Goal: Navigation & Orientation: Find specific page/section

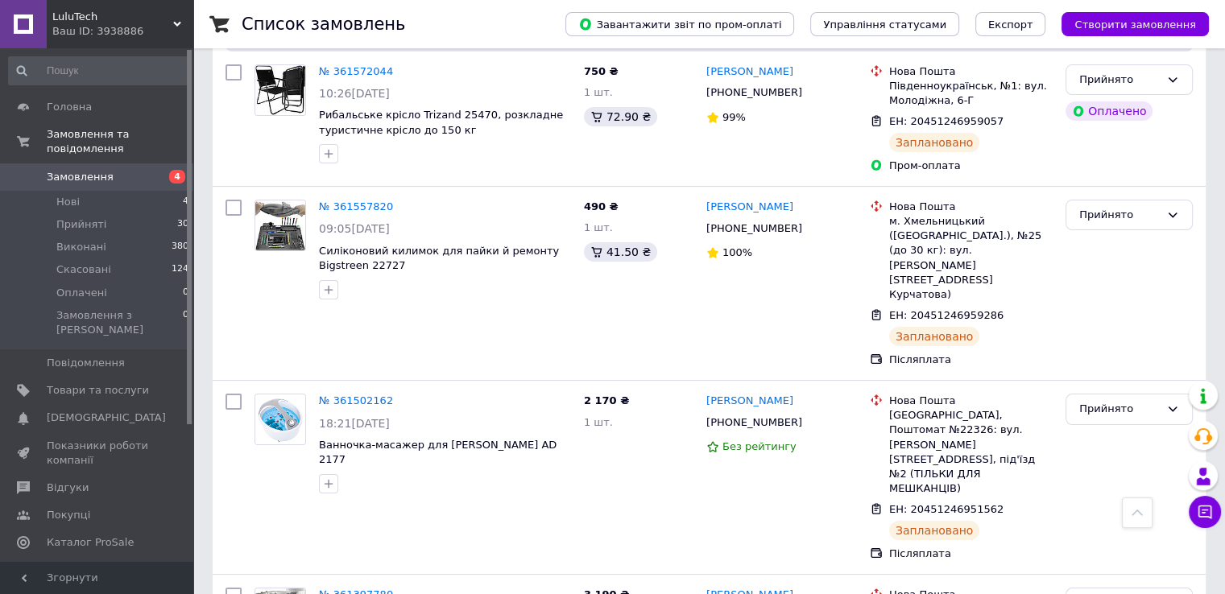
scroll to position [161, 0]
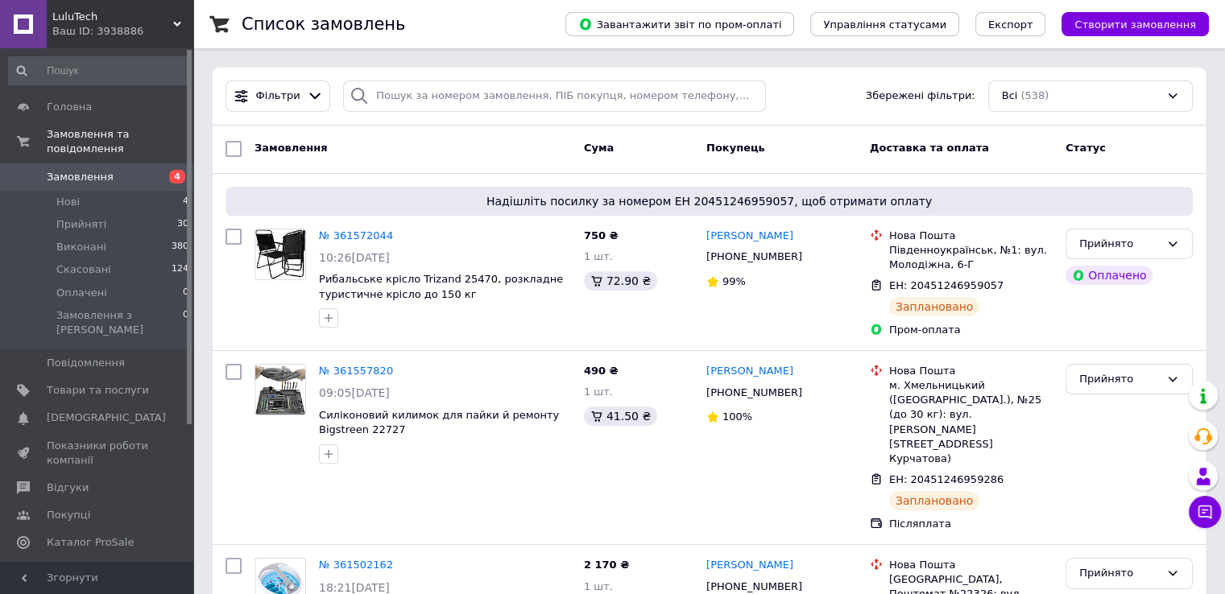
click at [131, 93] on link "Головна" at bounding box center [99, 106] width 198 height 27
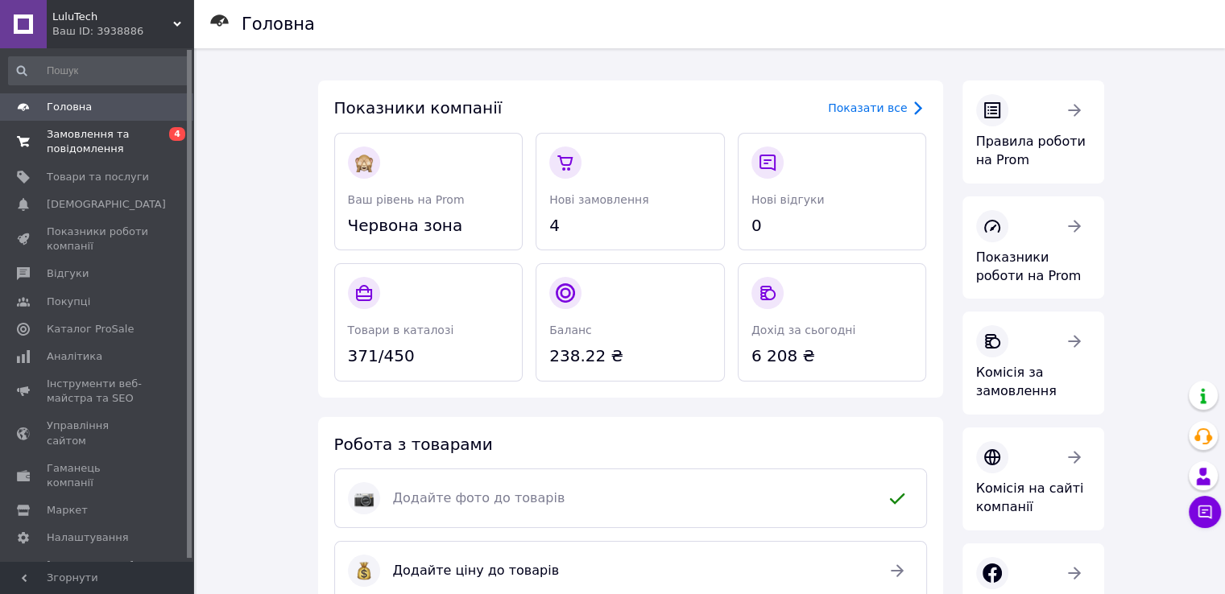
scroll to position [2, 0]
click at [162, 226] on span at bounding box center [171, 236] width 44 height 29
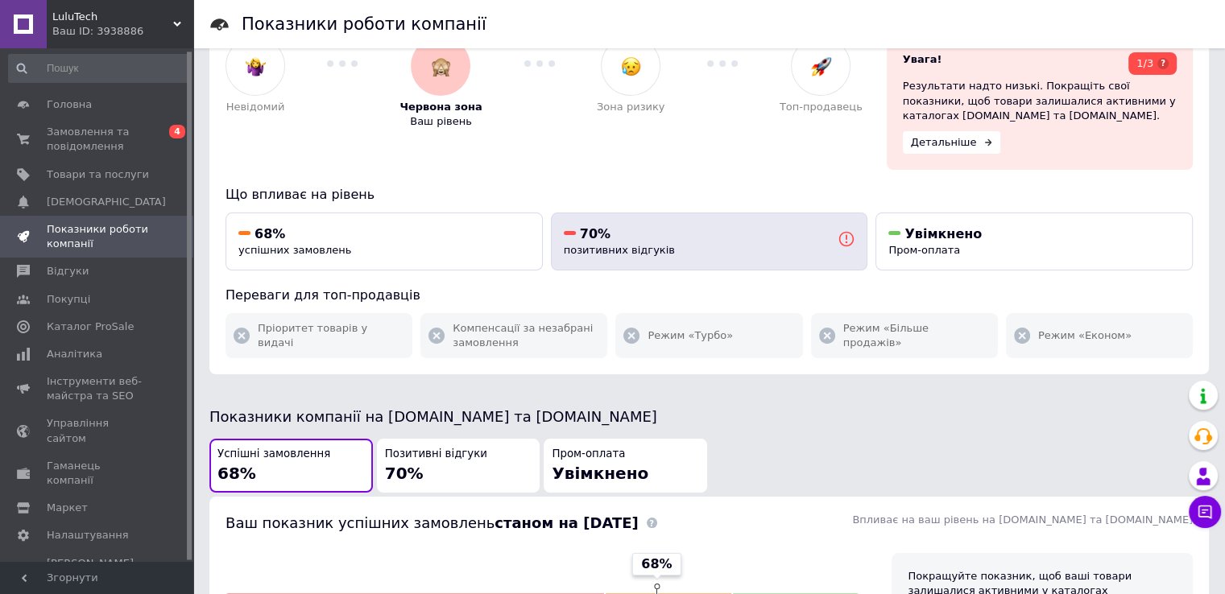
click at [592, 244] on span "позитивних відгуків" at bounding box center [619, 250] width 111 height 12
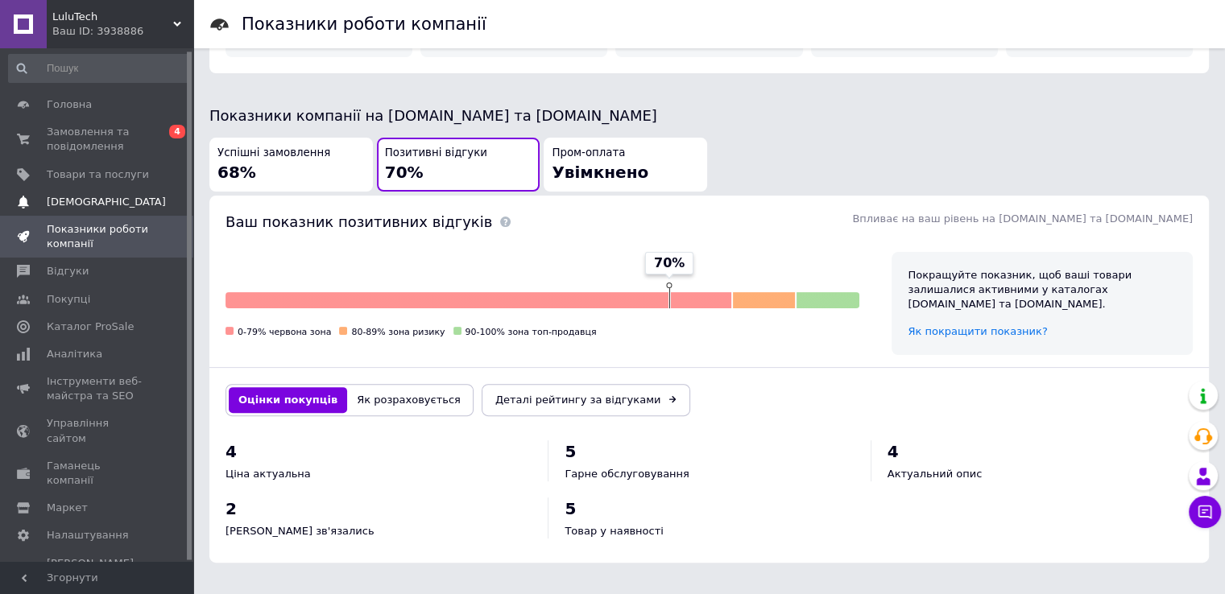
scroll to position [355, 0]
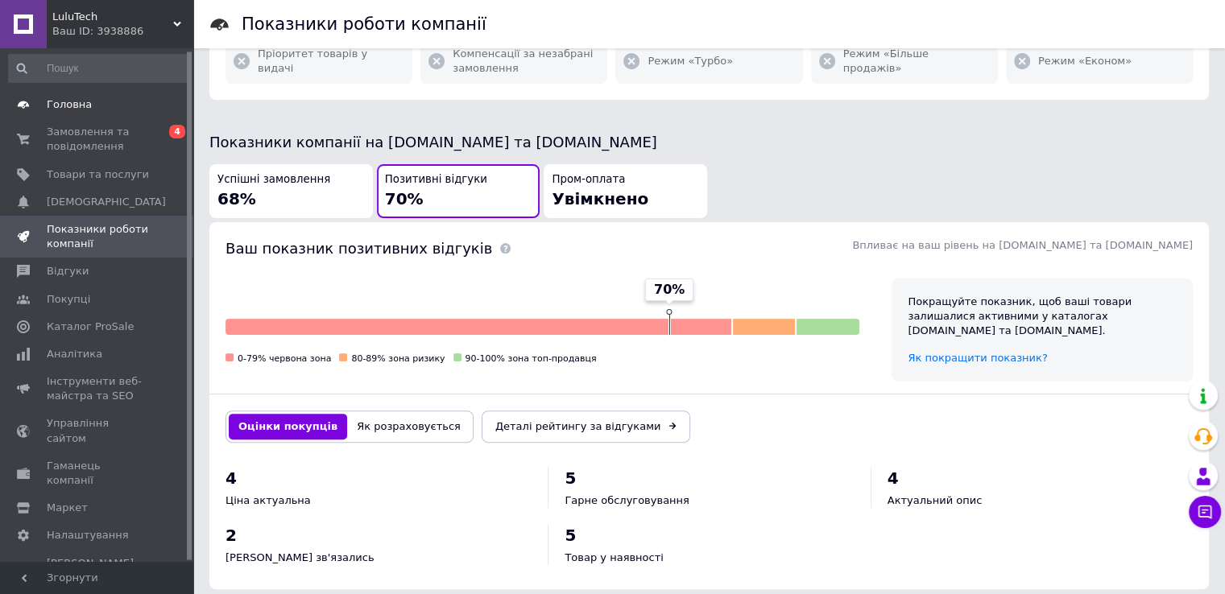
click at [93, 106] on span "Головна" at bounding box center [98, 104] width 102 height 14
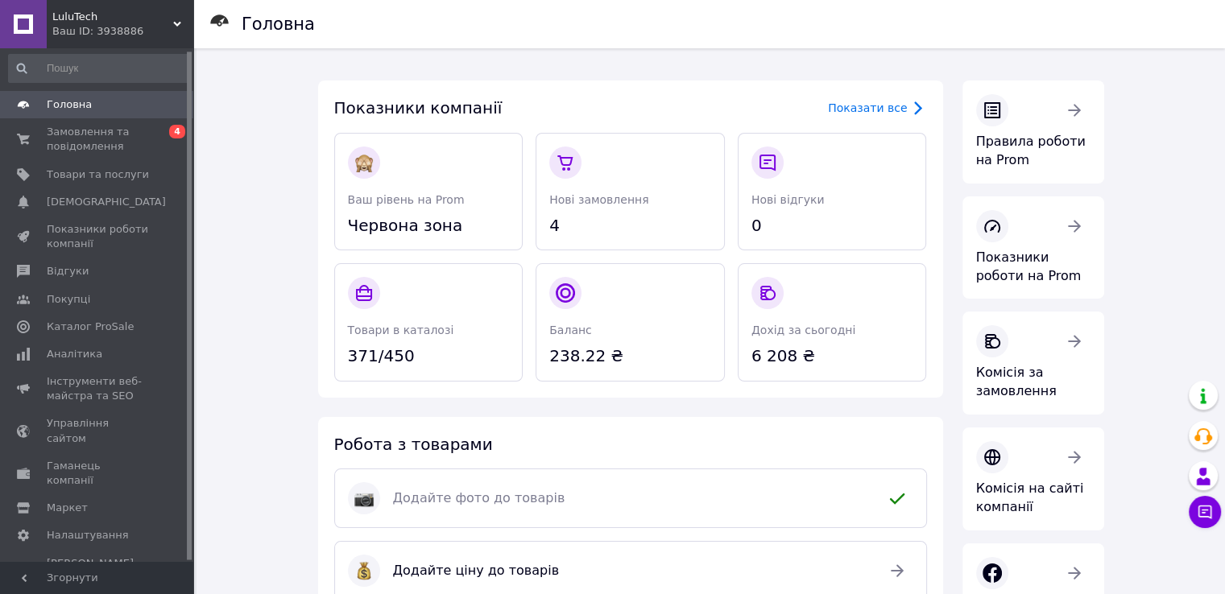
click at [77, 101] on span "Головна" at bounding box center [69, 104] width 45 height 14
